Goal: Information Seeking & Learning: Compare options

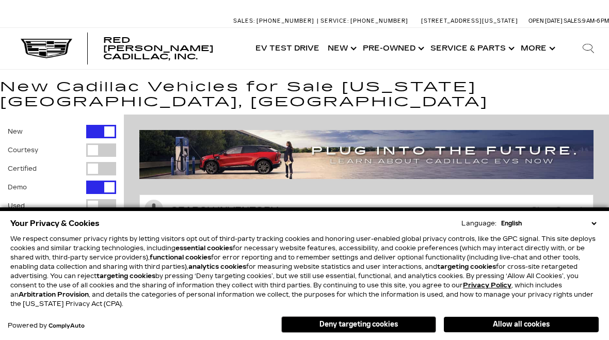
click at [420, 48] on link "Show Pre-Owned" at bounding box center [392, 48] width 68 height 41
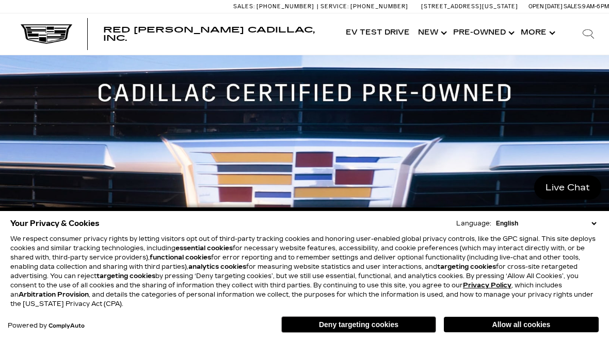
click at [595, 225] on select "English Spanish / Español English / United Kingdom Korean / 한국어 Vietnamese / Ti…" at bounding box center [545, 223] width 105 height 9
click at [594, 226] on select "English Spanish / Español English / United Kingdom Korean / 한국어 Vietnamese / Ti…" at bounding box center [545, 223] width 105 height 9
click at [399, 321] on button "Deny targeting cookies" at bounding box center [358, 324] width 155 height 17
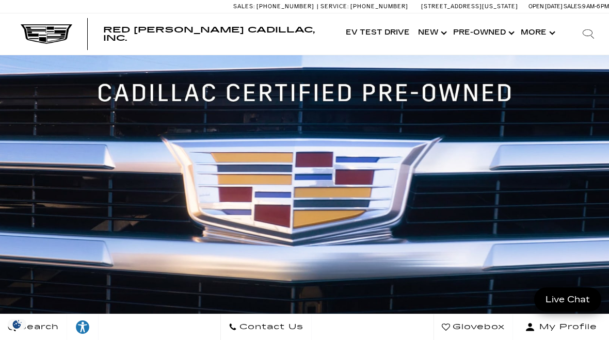
click at [503, 34] on link "Show Pre-Owned" at bounding box center [483, 32] width 68 height 41
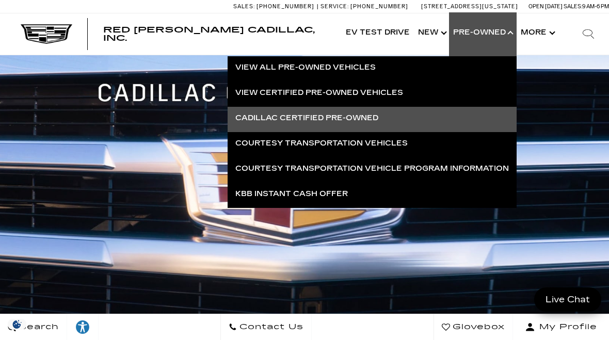
click at [414, 84] on link "View Certified Pre-Owned Vehicles" at bounding box center [371, 92] width 289 height 23
click at [390, 91] on link "View Certified Pre-Owned Vehicles" at bounding box center [371, 92] width 289 height 23
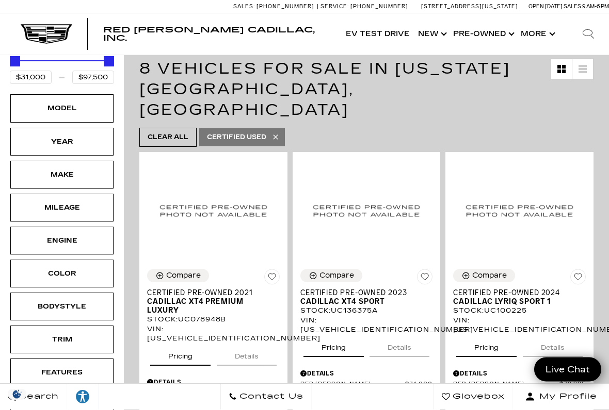
scroll to position [181, 0]
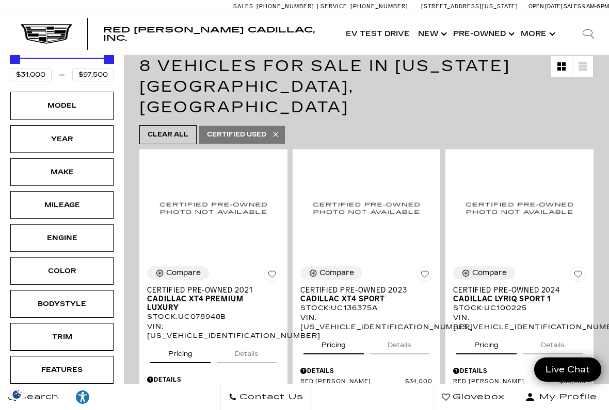
click at [86, 111] on div "Model" at bounding box center [62, 105] width 52 height 11
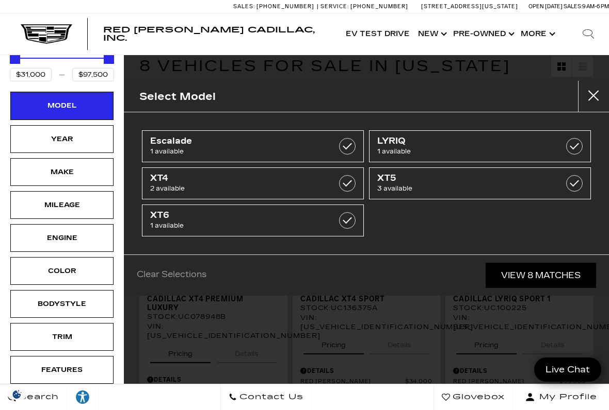
click at [321, 313] on div "Select Model Escalade 1 available LYRIQ 1 available XT4 2 available XT5 3 avail…" at bounding box center [366, 205] width 485 height 410
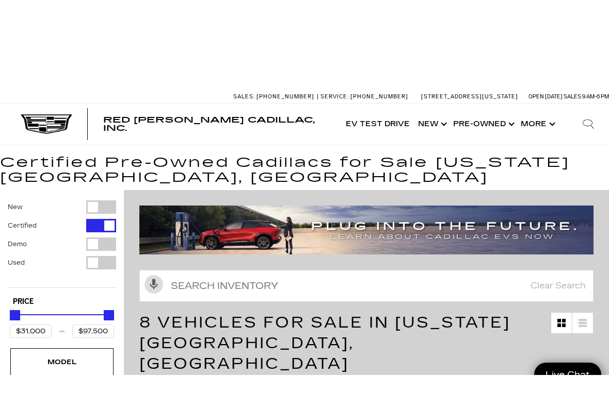
scroll to position [1, 0]
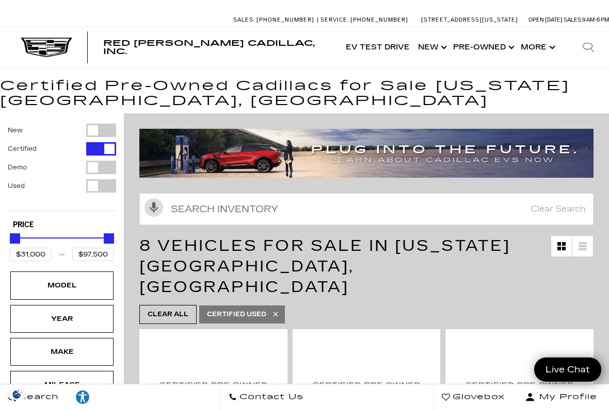
click at [442, 49] on link "Show New" at bounding box center [431, 47] width 35 height 41
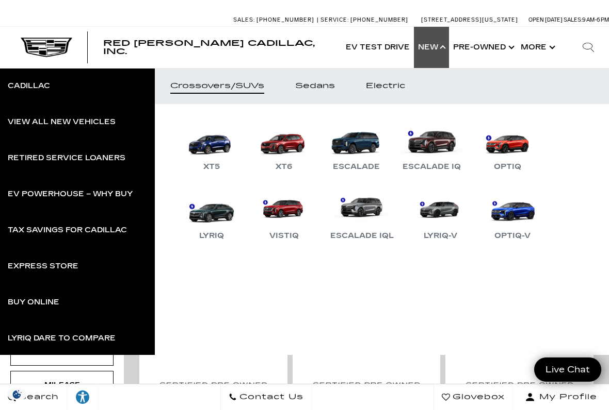
scroll to position [0, 0]
click at [329, 91] on link "Sedans" at bounding box center [314, 86] width 71 height 36
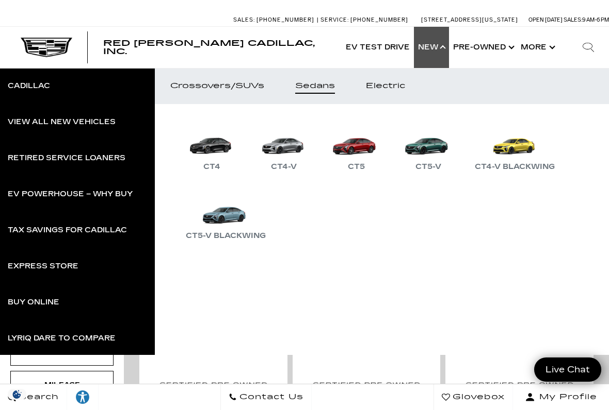
click at [252, 237] on div "CT5-V Blackwing" at bounding box center [225, 236] width 90 height 12
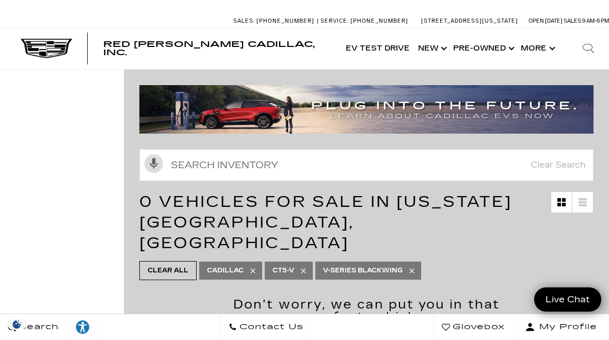
click at [435, 53] on link "Show New" at bounding box center [431, 48] width 35 height 41
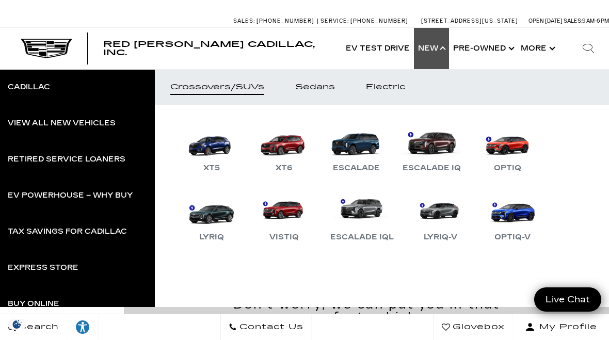
click at [105, 125] on div "View All New Vehicles" at bounding box center [62, 123] width 108 height 7
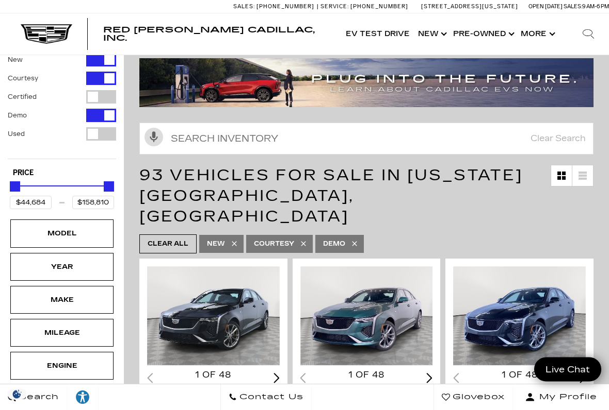
scroll to position [72, 0]
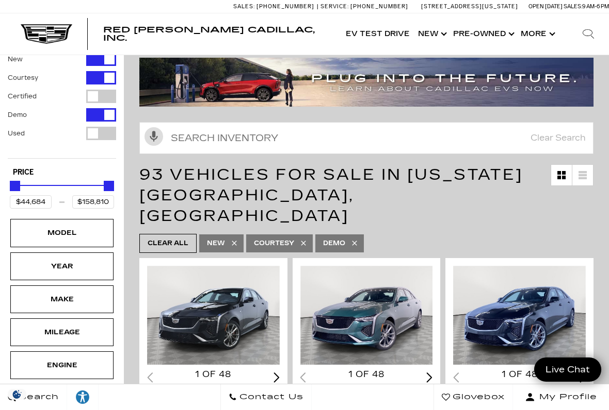
click at [591, 165] on link at bounding box center [582, 175] width 21 height 21
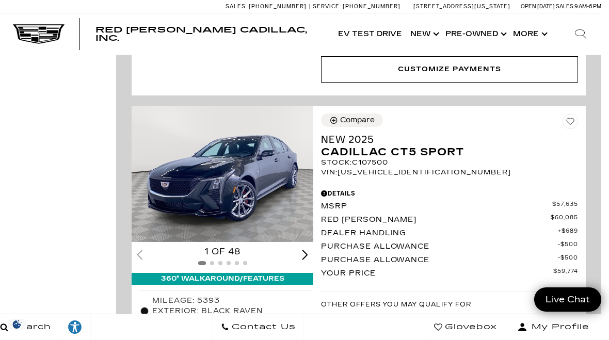
scroll to position [6423, 8]
click at [307, 250] on div "Next slide" at bounding box center [305, 255] width 6 height 10
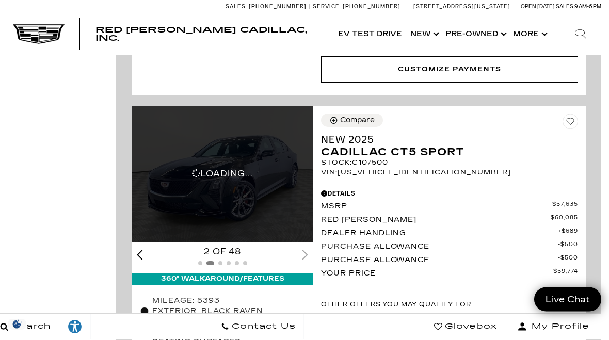
scroll to position [6424, 8]
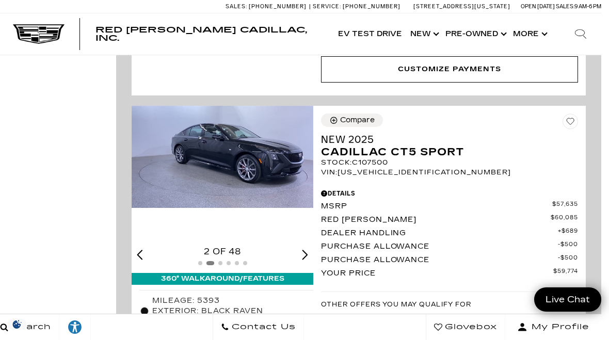
click at [308, 250] on div "Next slide" at bounding box center [305, 255] width 6 height 10
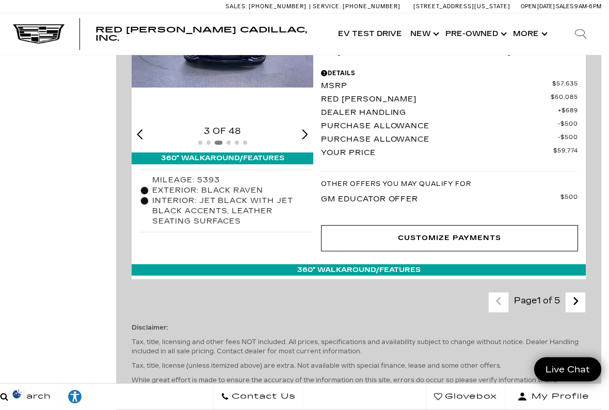
scroll to position [6547, 8]
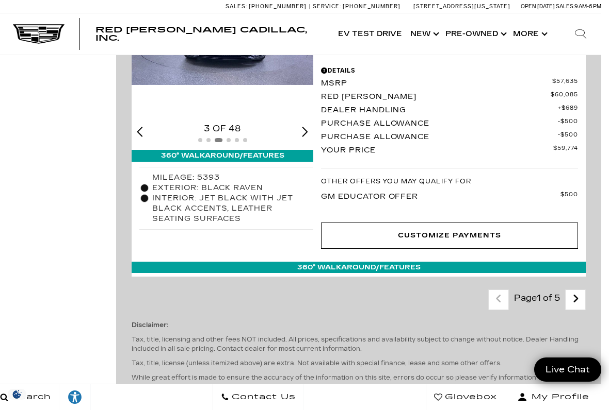
click at [573, 291] on icon "next page" at bounding box center [575, 299] width 7 height 17
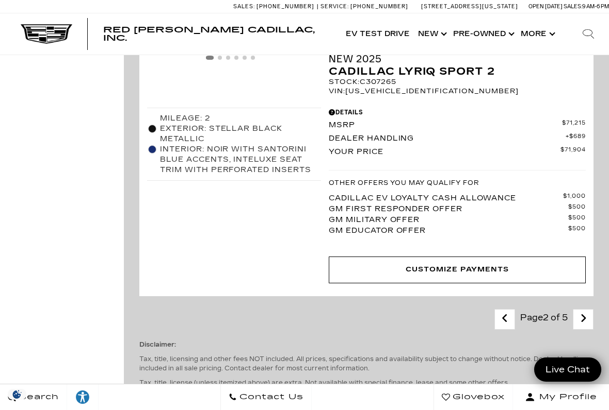
scroll to position [6373, 0]
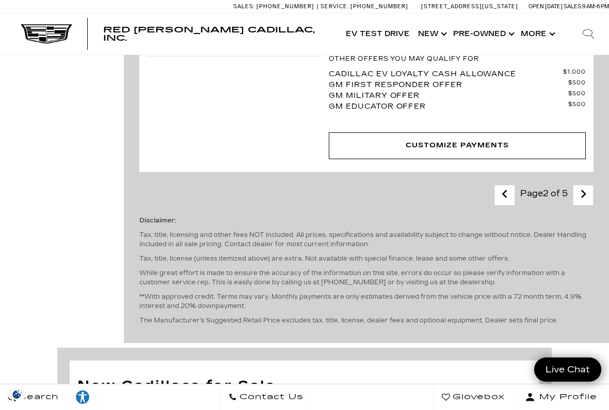
click at [590, 186] on link "Next - Page" at bounding box center [583, 195] width 22 height 18
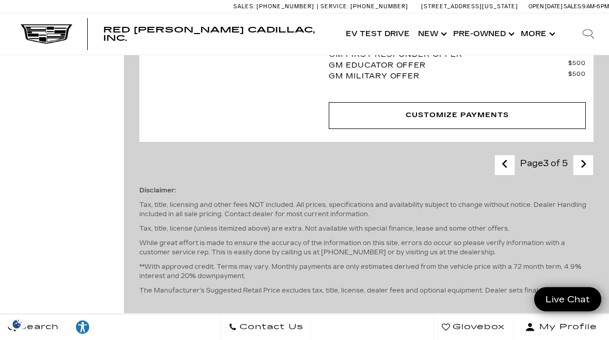
scroll to position [5725, 0]
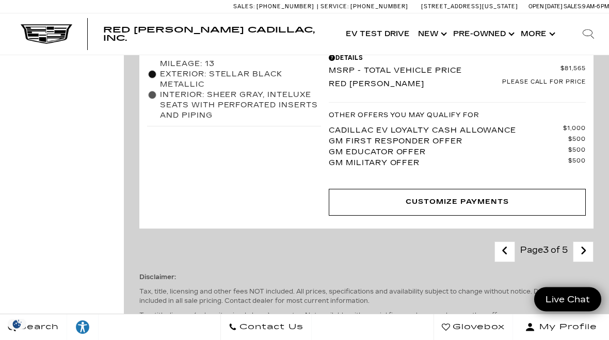
click at [580, 243] on icon "next page" at bounding box center [583, 251] width 7 height 17
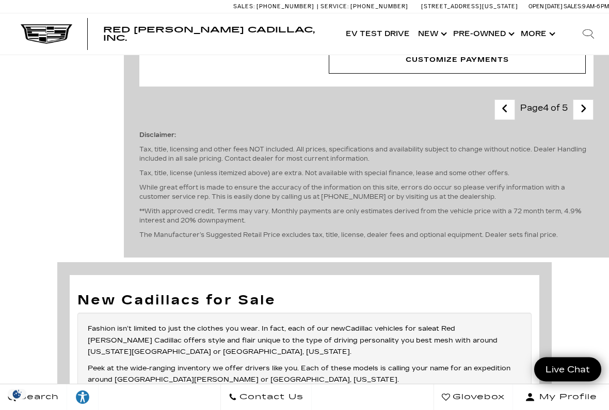
scroll to position [5526, 0]
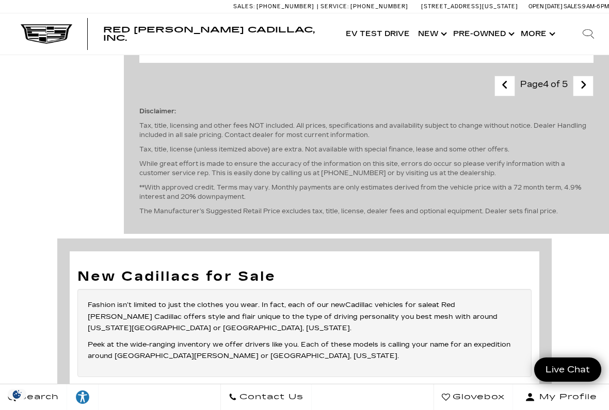
click at [586, 93] on icon "next page" at bounding box center [583, 85] width 7 height 17
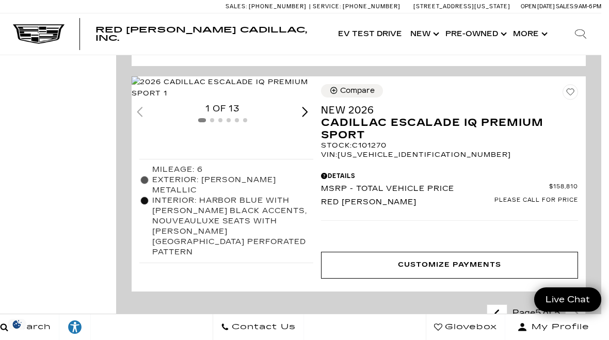
scroll to position [3093, 8]
